Goal: Task Accomplishment & Management: Manage account settings

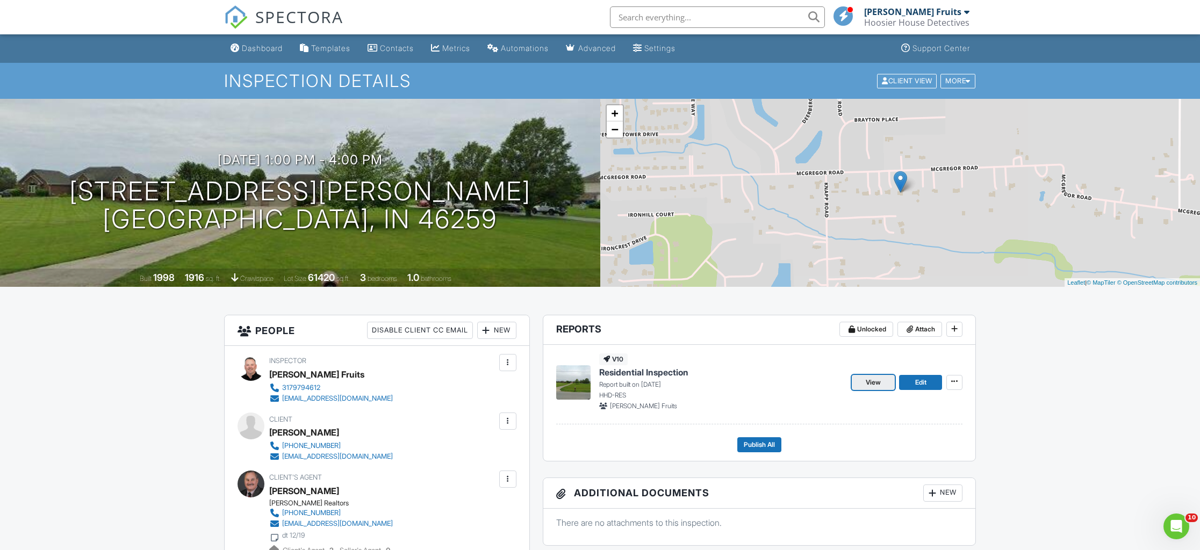
click at [870, 382] on span "View" at bounding box center [873, 382] width 15 height 11
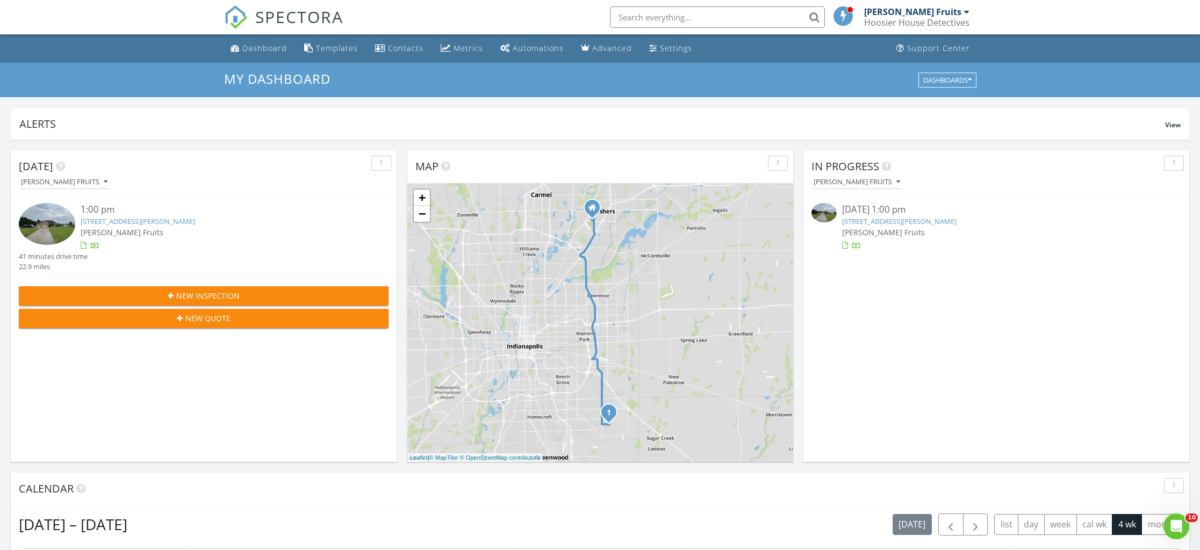
click at [146, 219] on link "9207 E McGregor Rd, Indianapolis, IN 46259" at bounding box center [138, 222] width 114 height 10
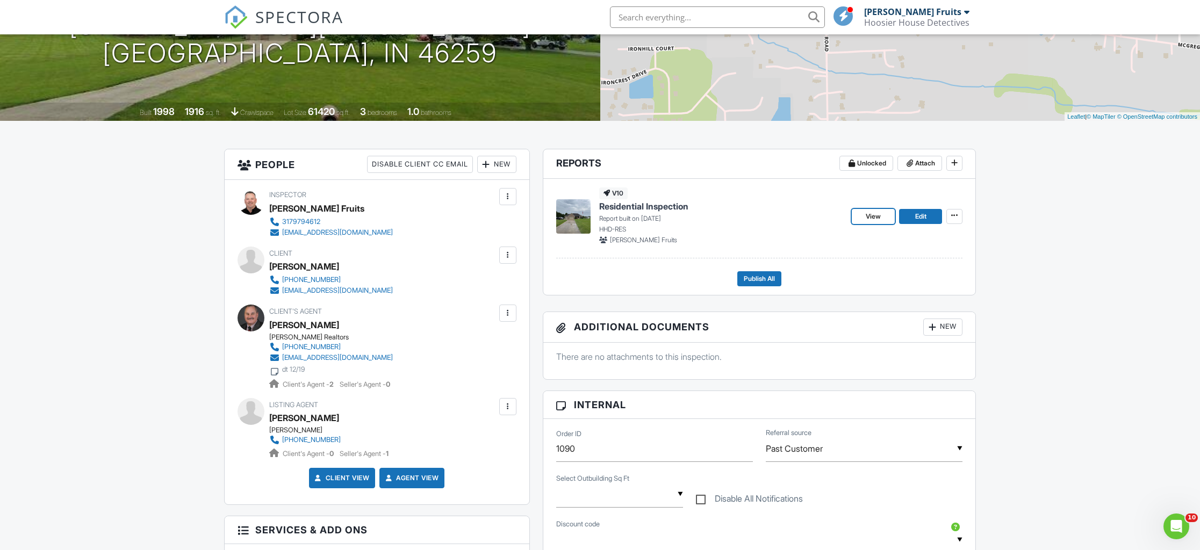
click at [865, 212] on link "View" at bounding box center [873, 216] width 43 height 15
click at [754, 281] on span "Publish All" at bounding box center [759, 279] width 31 height 11
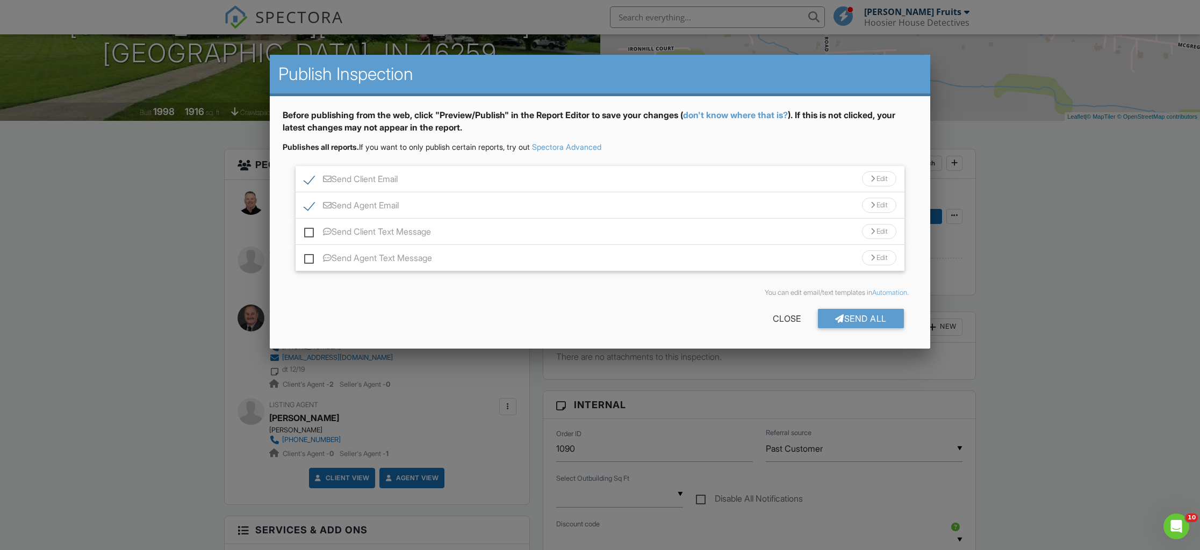
click at [309, 232] on label "Send Client Text Message" at bounding box center [367, 233] width 127 height 13
click at [309, 230] on input "Send Client Text Message" at bounding box center [307, 226] width 7 height 7
checkbox input "true"
click at [308, 263] on label "Send Agent Text Message" at bounding box center [368, 259] width 128 height 13
click at [308, 256] on input "Send Agent Text Message" at bounding box center [307, 252] width 7 height 7
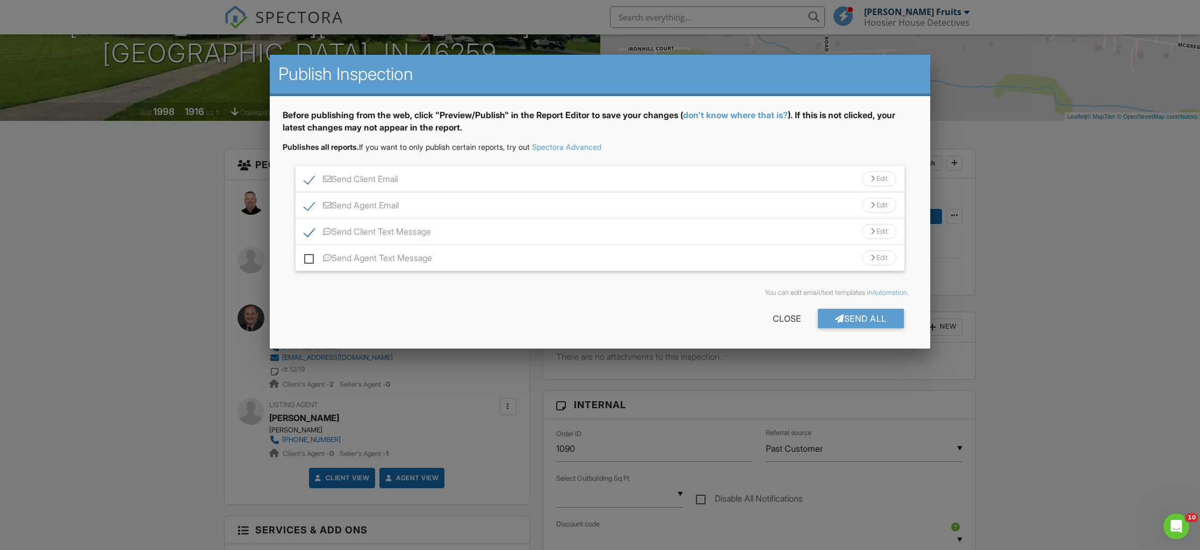
checkbox input "true"
click at [854, 321] on div "Send All" at bounding box center [861, 318] width 86 height 19
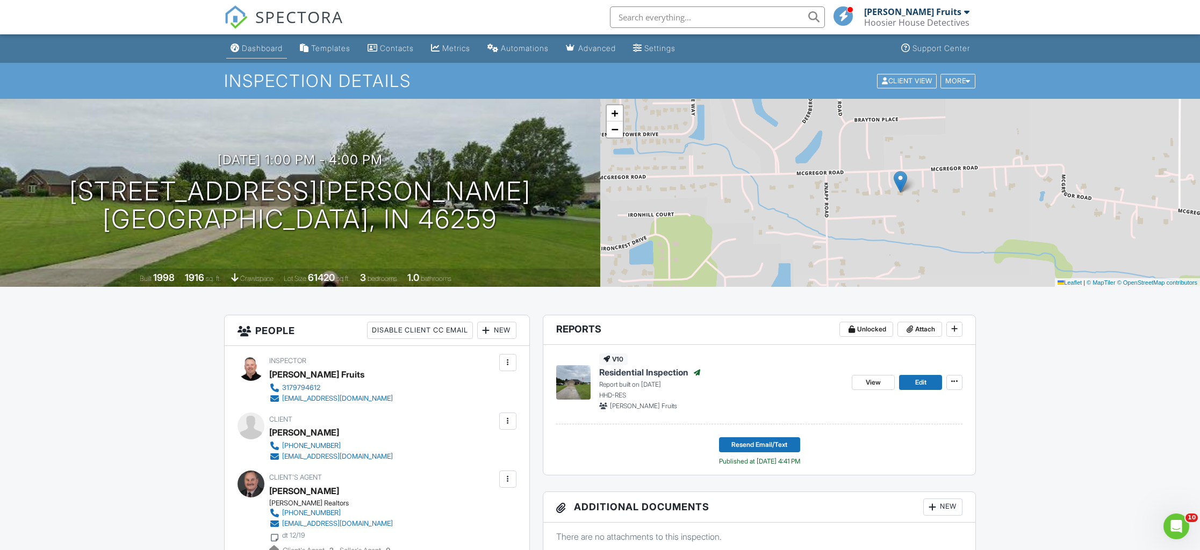
click at [248, 45] on div "Dashboard" at bounding box center [262, 48] width 41 height 9
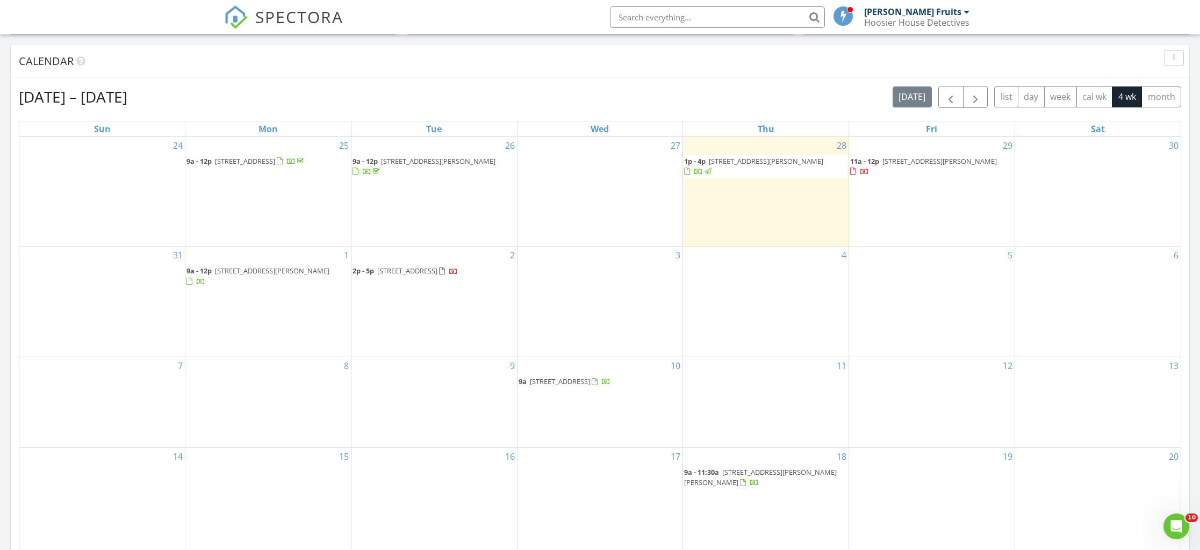
scroll to position [430, 0]
click at [913, 160] on span "628 Merrimac Dr, Westfield 46074" at bounding box center [939, 159] width 114 height 10
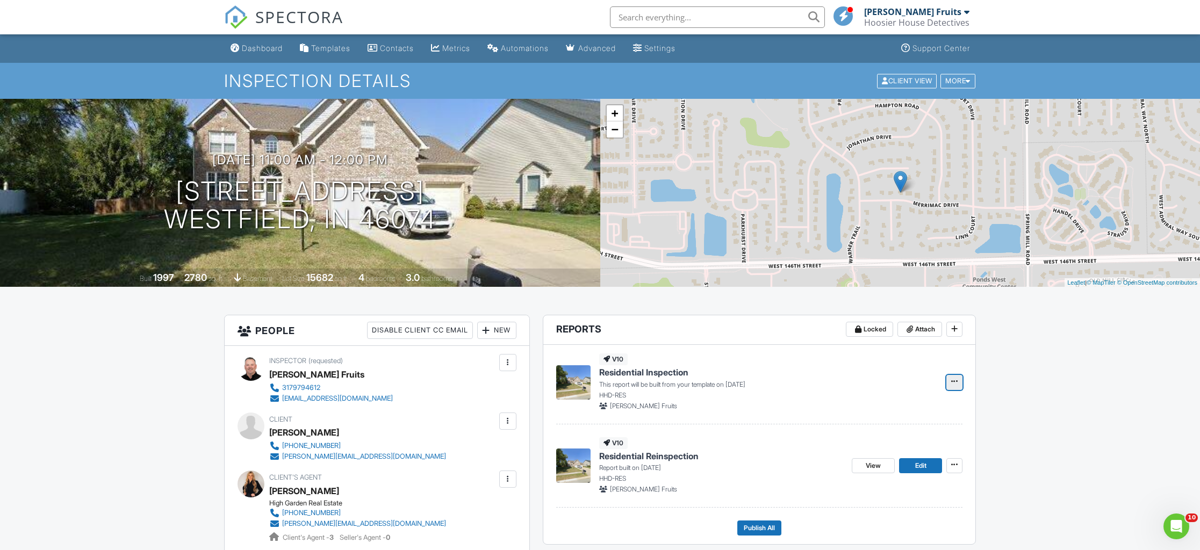
click at [958, 379] on span at bounding box center [954, 381] width 11 height 11
click at [890, 434] on input "Delete Report" at bounding box center [901, 437] width 110 height 24
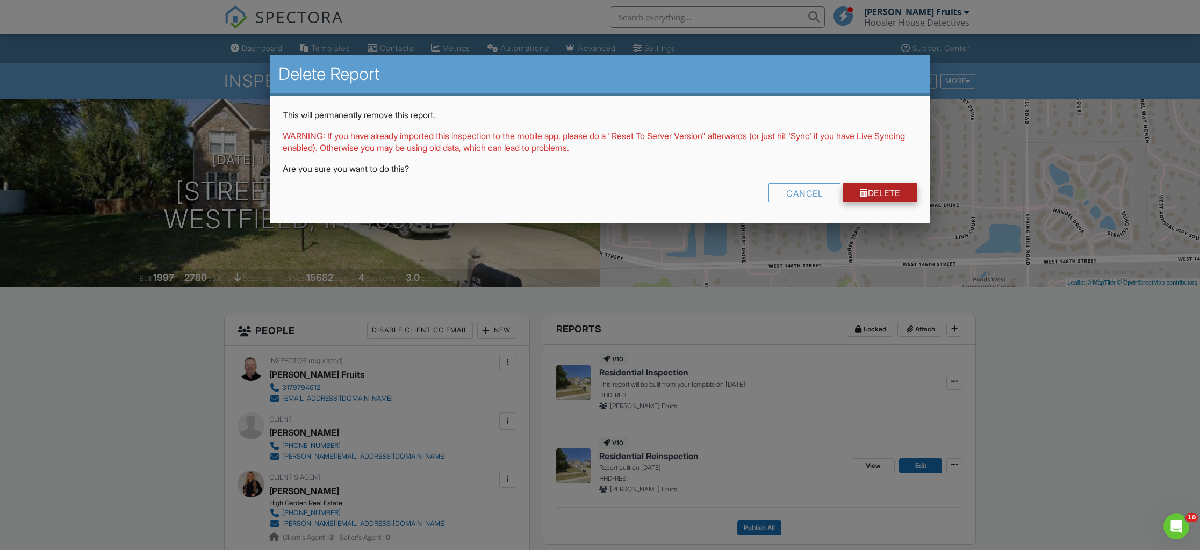
click at [886, 191] on link "Delete" at bounding box center [880, 192] width 75 height 19
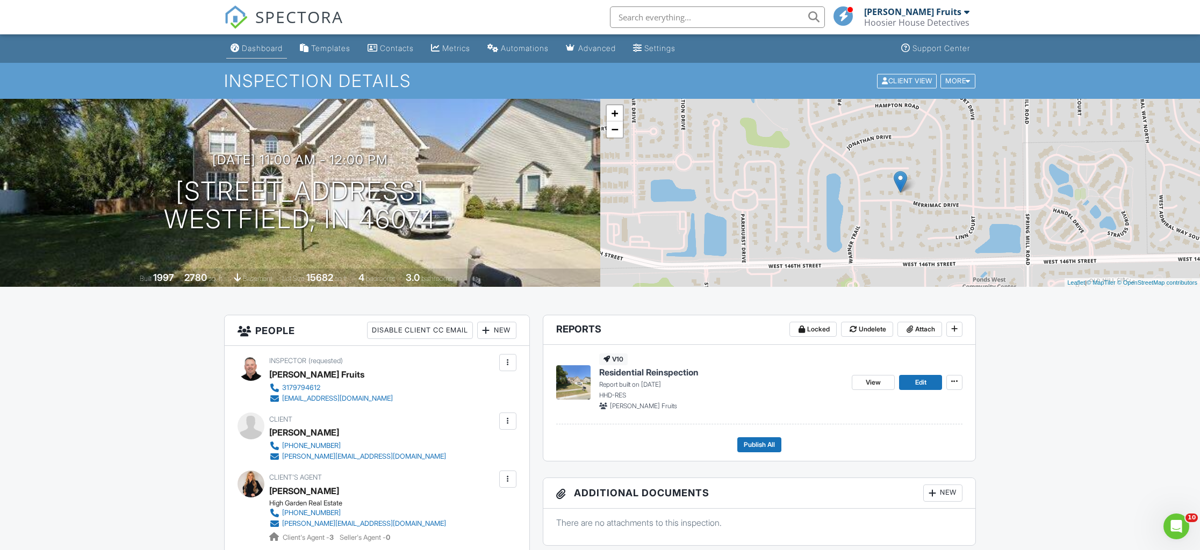
click at [263, 48] on div "Dashboard" at bounding box center [262, 48] width 41 height 9
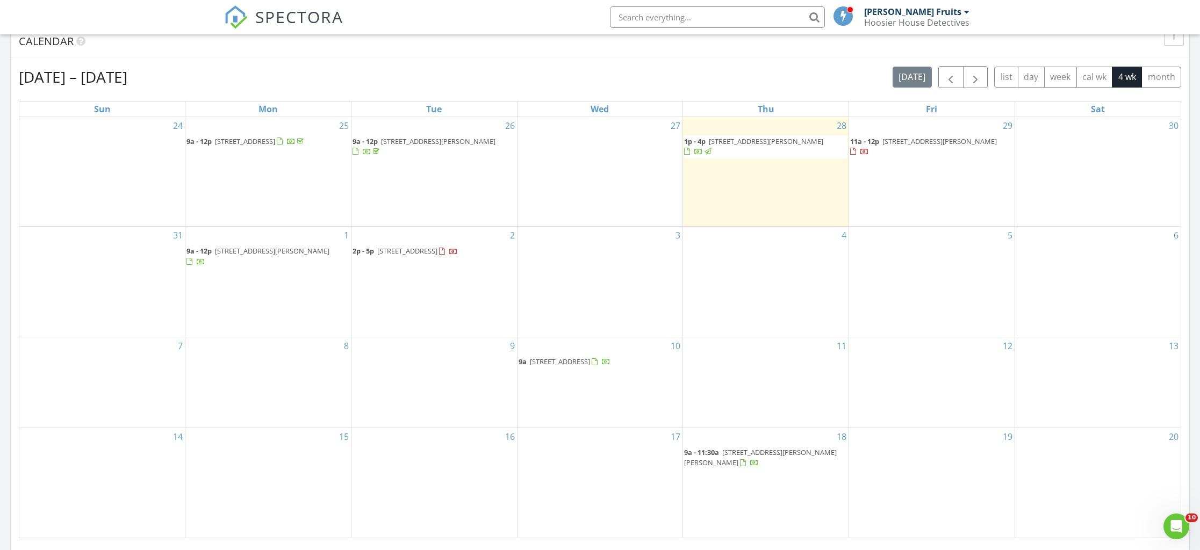
scroll to position [458, 0]
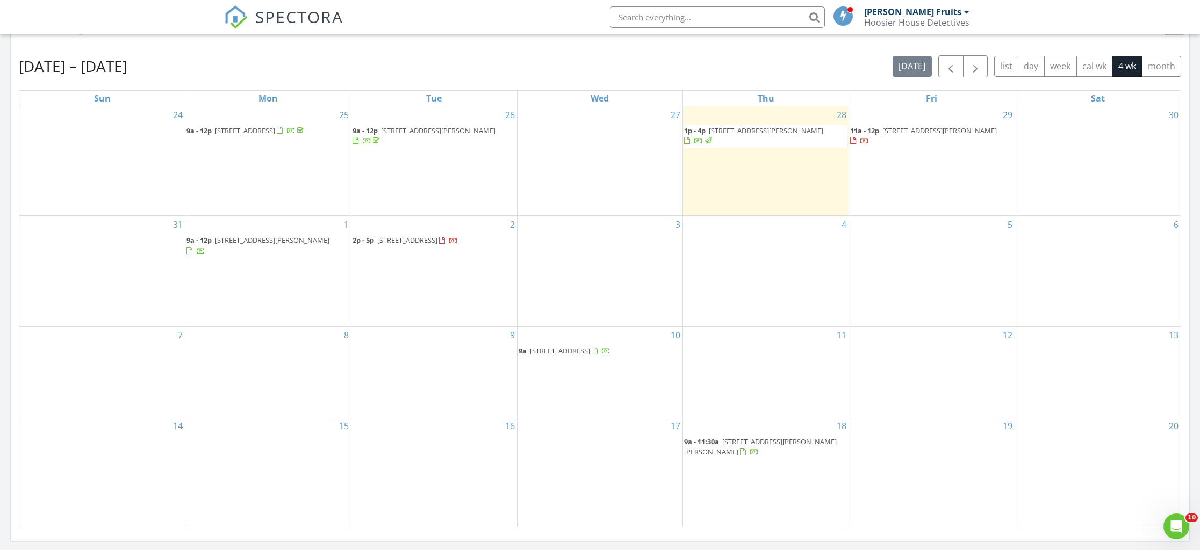
click at [590, 349] on span "1092 Gatewick Ct , Greenwood 46143" at bounding box center [560, 351] width 60 height 10
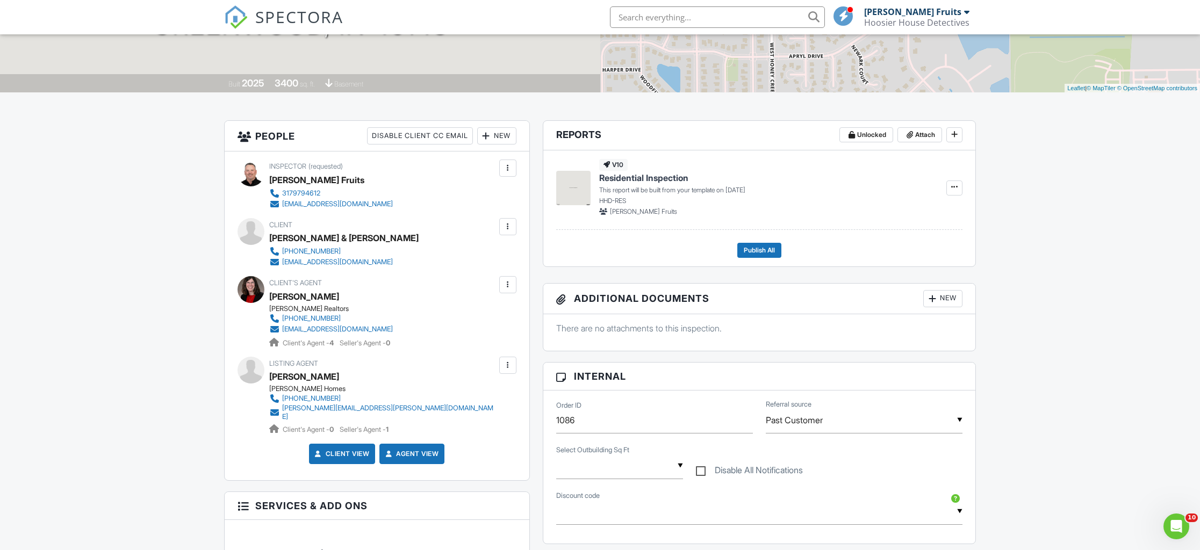
click at [510, 283] on div at bounding box center [507, 284] width 11 height 11
click at [412, 314] on li "Edit" at bounding box center [450, 317] width 120 height 27
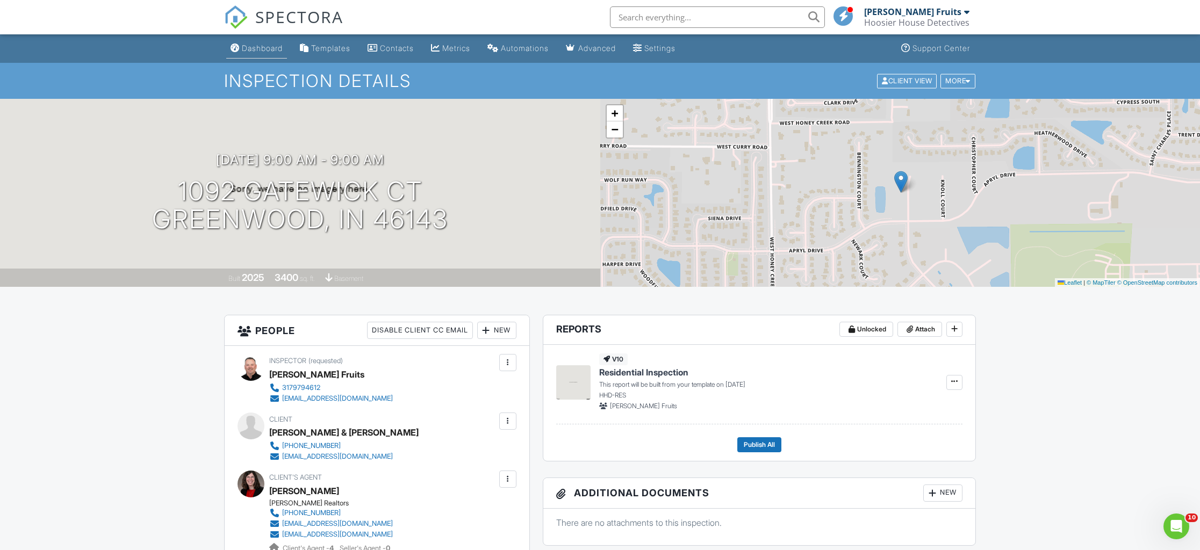
click at [265, 44] on div "Dashboard" at bounding box center [262, 48] width 41 height 9
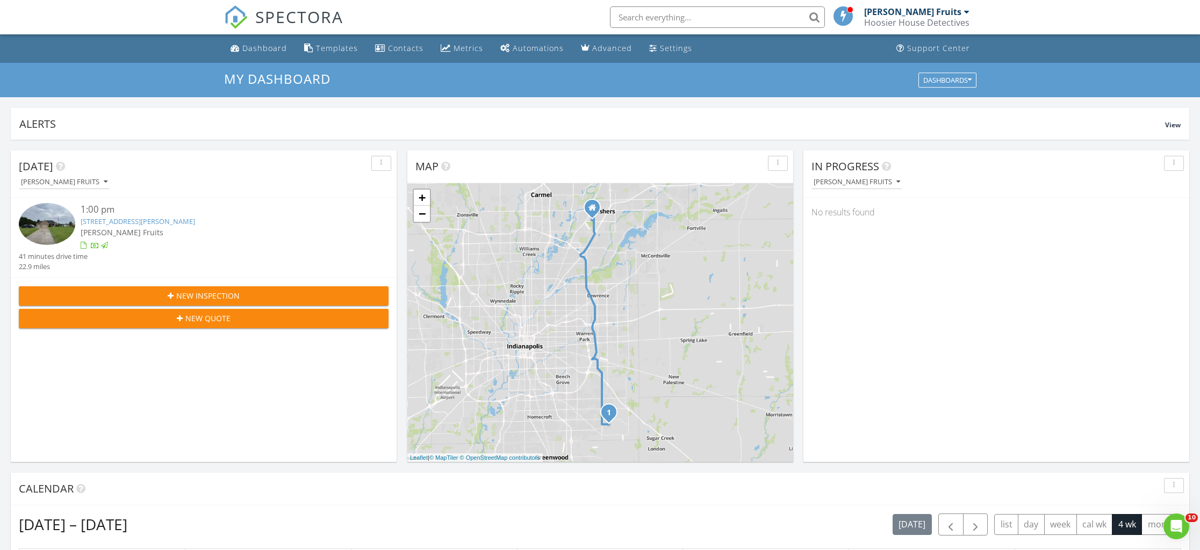
click at [126, 217] on link "[STREET_ADDRESS][PERSON_NAME]" at bounding box center [138, 222] width 114 height 10
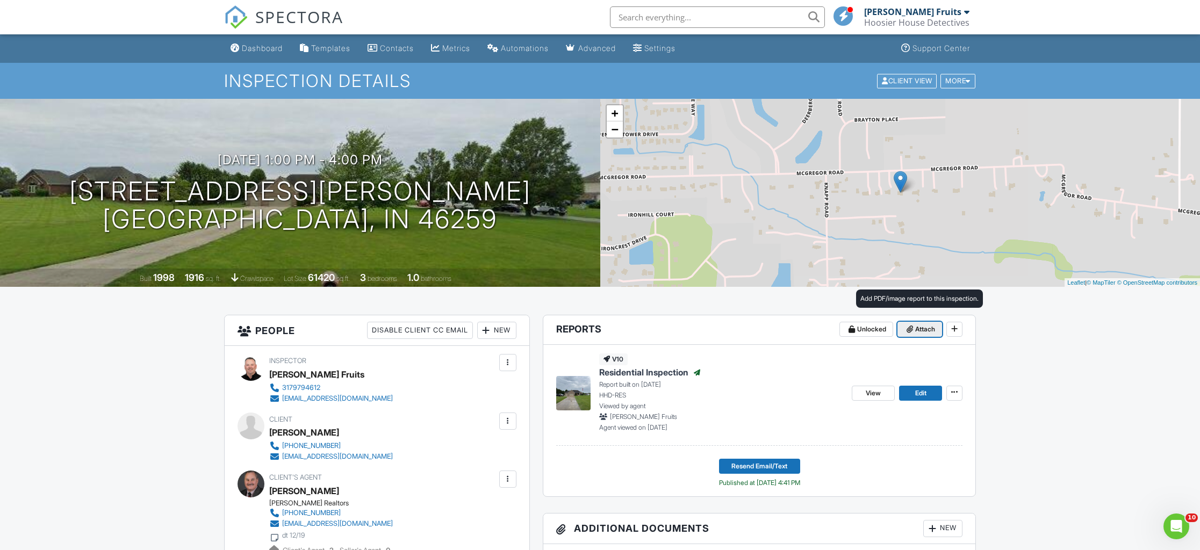
click at [917, 326] on span "Attach" at bounding box center [925, 329] width 20 height 11
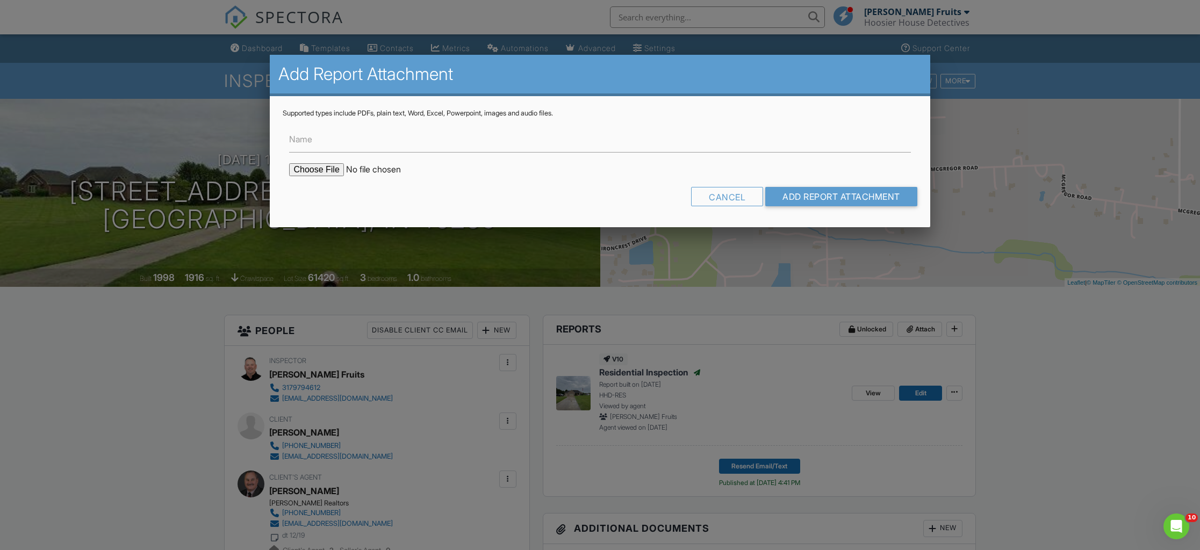
click at [315, 170] on input "file" at bounding box center [380, 169] width 183 height 13
type input "C:\fakepath\Septic Report - McGregor.pdf"
click at [829, 195] on input "Add Report Attachment" at bounding box center [841, 196] width 152 height 19
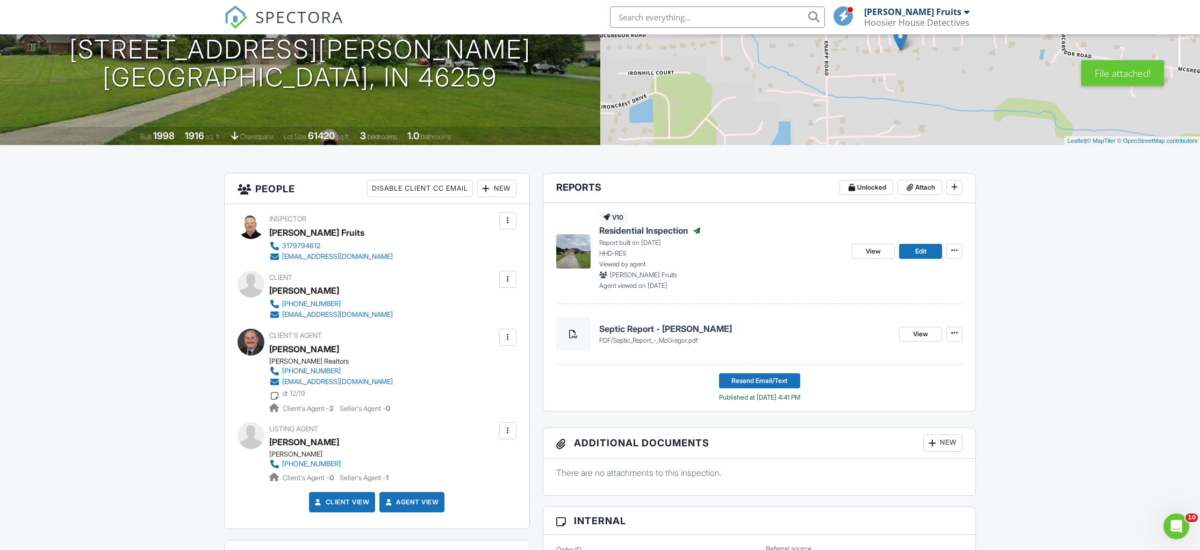
scroll to position [156, 0]
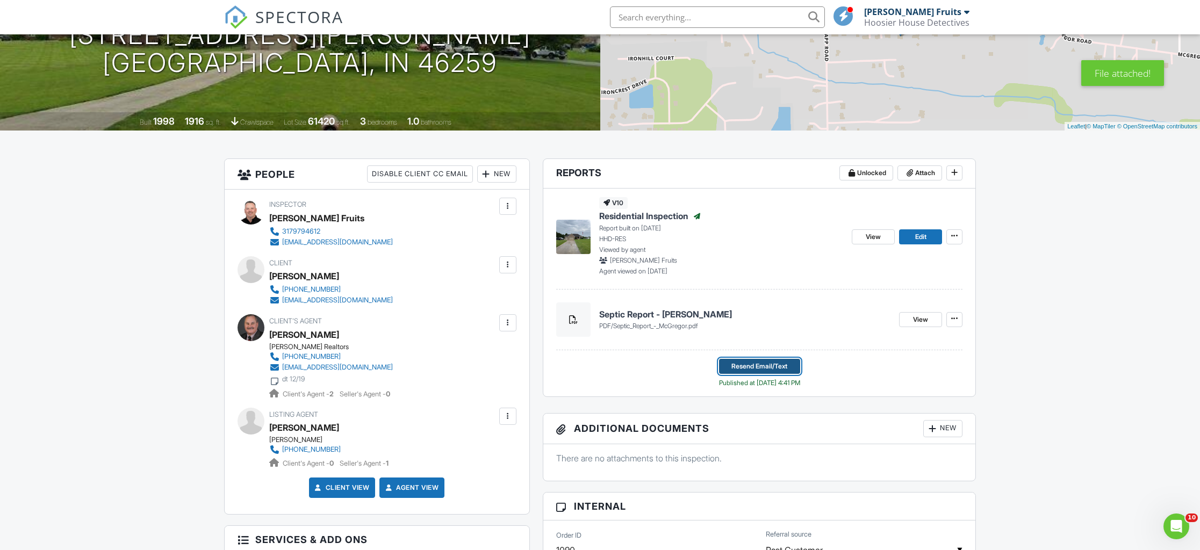
click at [744, 368] on span "Resend Email/Text" at bounding box center [759, 366] width 56 height 11
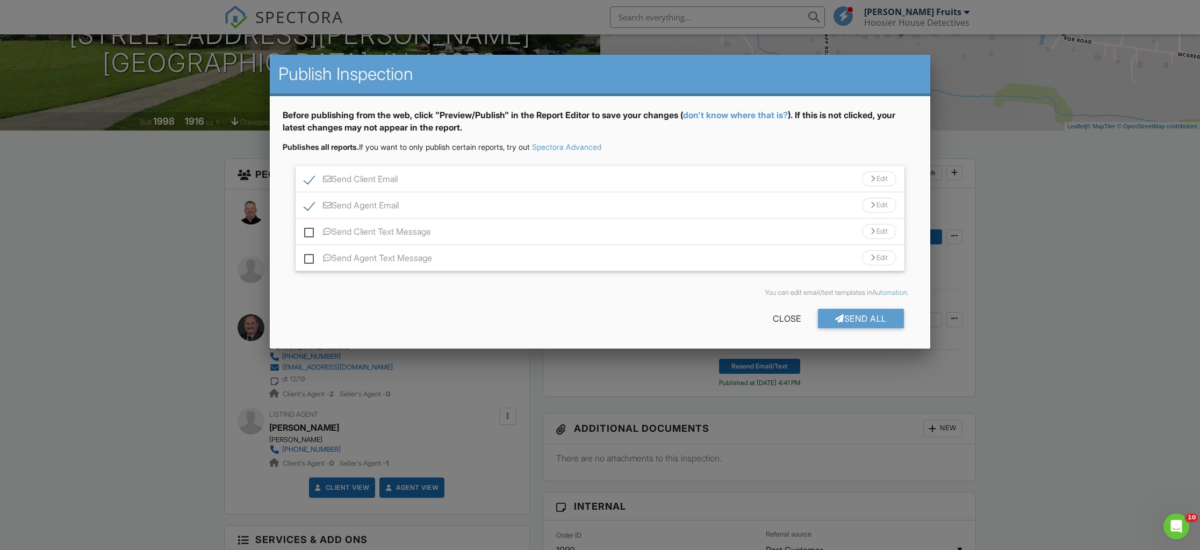
click at [308, 235] on label "Send Client Text Message" at bounding box center [367, 233] width 127 height 13
click at [308, 230] on input "Send Client Text Message" at bounding box center [307, 226] width 7 height 7
checkbox input "true"
drag, startPoint x: 309, startPoint y: 258, endPoint x: 333, endPoint y: 268, distance: 26.0
click at [308, 258] on label "Send Agent Text Message" at bounding box center [368, 259] width 128 height 13
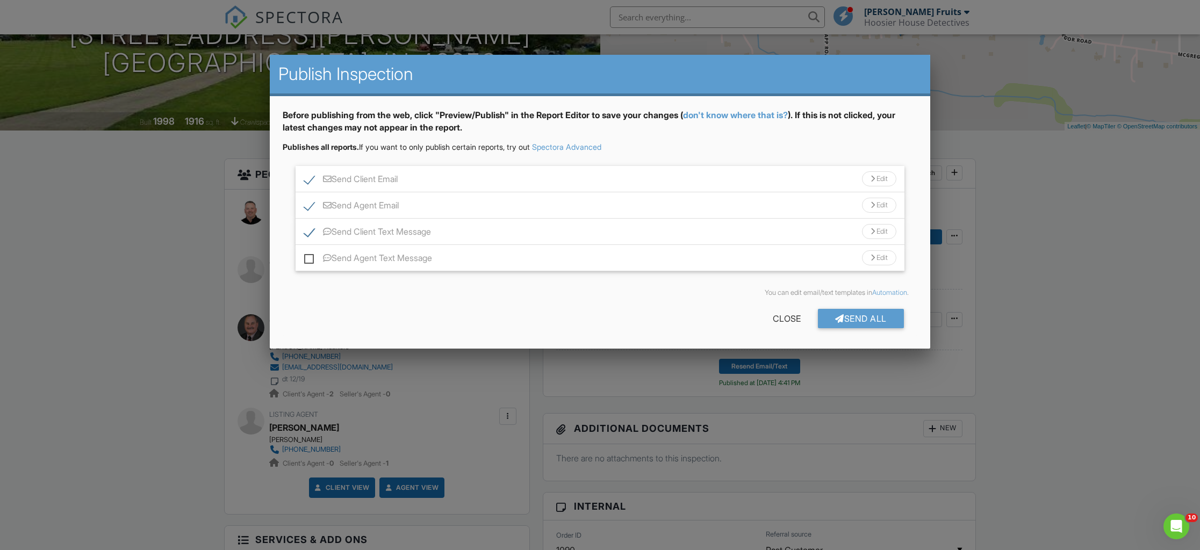
click at [308, 256] on input "Send Agent Text Message" at bounding box center [307, 252] width 7 height 7
checkbox input "true"
click at [857, 318] on div "Send All" at bounding box center [861, 318] width 86 height 19
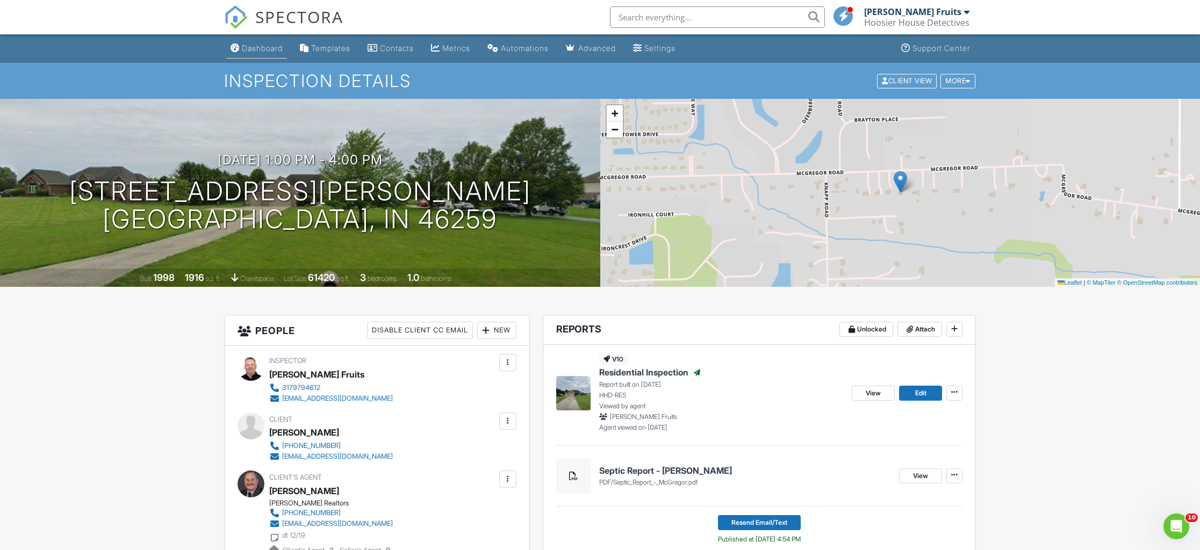
click at [242, 44] on div "Dashboard" at bounding box center [262, 48] width 41 height 9
